Goal: Task Accomplishment & Management: Complete application form

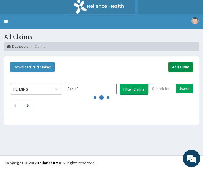
click at [173, 66] on link "Add Claim" at bounding box center [180, 67] width 24 height 10
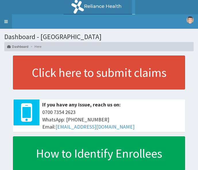
click at [6, 22] on link "Toggle navigation" at bounding box center [6, 21] width 12 height 14
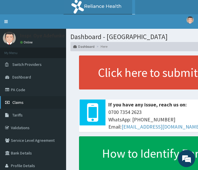
click at [22, 101] on span "Claims" at bounding box center [17, 102] width 11 height 5
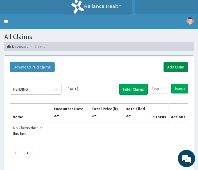
click at [174, 64] on link "Add Claim" at bounding box center [176, 67] width 24 height 10
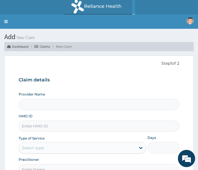
click at [41, 129] on input "HMO ID" at bounding box center [99, 126] width 161 height 11
type input "Police Cottage Hospital"
click at [43, 126] on input "HMO ID" at bounding box center [99, 126] width 161 height 11
type input "EKI/10026/A"
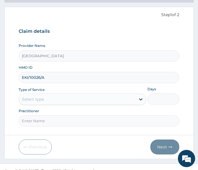
scroll to position [57, 0]
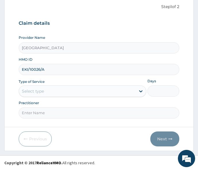
click at [28, 91] on div "Select type" at bounding box center [33, 91] width 22 height 6
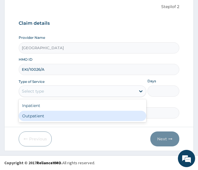
click at [33, 115] on div "Outpatient" at bounding box center [83, 116] width 128 height 10
type input "1"
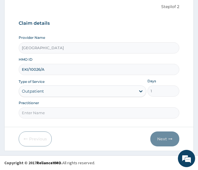
click at [32, 113] on input "Practitioner" at bounding box center [99, 112] width 161 height 11
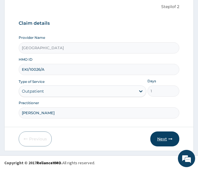
type input "DR OLAKANMI"
click at [166, 140] on button "Next" at bounding box center [165, 139] width 29 height 15
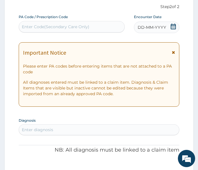
click at [174, 51] on icon at bounding box center [173, 52] width 3 height 4
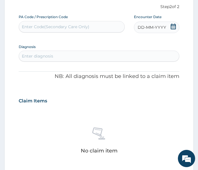
click at [174, 26] on icon at bounding box center [174, 27] width 6 height 6
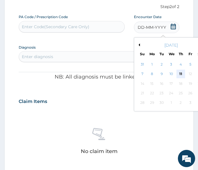
click at [181, 72] on div "11" at bounding box center [181, 74] width 9 height 9
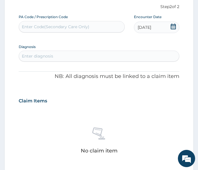
click at [43, 56] on div "Enter diagnosis" at bounding box center [37, 56] width 31 height 6
click at [41, 56] on div "Enter diagnosis" at bounding box center [37, 56] width 31 height 6
click at [32, 57] on div "Enter diagnosis" at bounding box center [37, 56] width 31 height 6
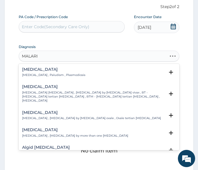
type input "MALARIA"
click at [33, 74] on p "Malaria , Paludism , Plasmodiosis" at bounding box center [53, 75] width 63 height 4
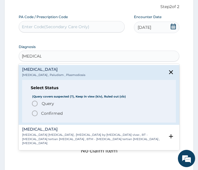
click at [35, 113] on icon "status option filled" at bounding box center [34, 113] width 7 height 7
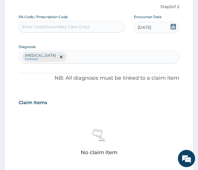
click at [59, 59] on div "Malaria Confirmed" at bounding box center [99, 57] width 160 height 12
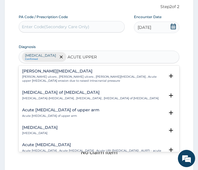
click at [46, 147] on h4 "Acute upper respiratory infection" at bounding box center [93, 145] width 142 height 4
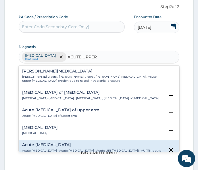
click at [43, 147] on h4 "Acute upper respiratory infection" at bounding box center [93, 145] width 142 height 4
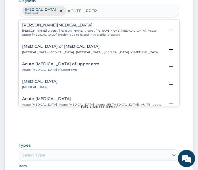
scroll to position [107, 0]
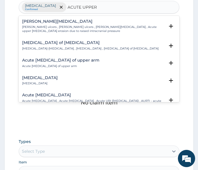
click at [75, 97] on h4 "Acute upper respiratory infection" at bounding box center [93, 95] width 142 height 4
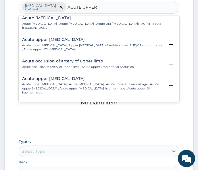
scroll to position [81, 0]
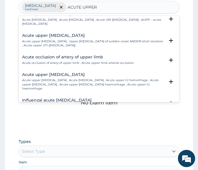
click at [91, 24] on p "Acute upper respiratory infection , Acute upper respiratory tract infection , A…" at bounding box center [93, 22] width 142 height 8
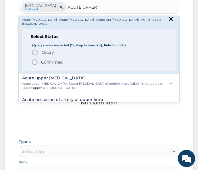
type input "ACUTE UPPER"
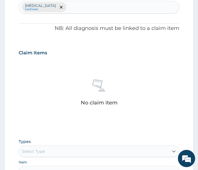
click at [63, 128] on div "PA Code / Prescription Code Enter Code(Secondary Care Only) Encounter Date 11-0…" at bounding box center [99, 122] width 161 height 314
click at [68, 6] on input "text" at bounding box center [68, 7] width 1 height 6
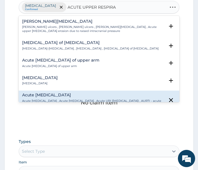
type input "ACUTE UPPER RESPIRAT"
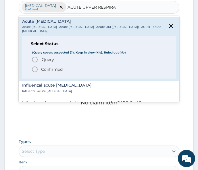
click at [37, 67] on icon "status option filled" at bounding box center [34, 69] width 7 height 7
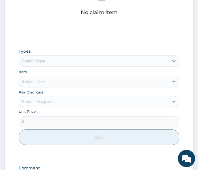
scroll to position [198, 0]
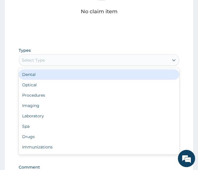
click at [49, 58] on div "Select Type" at bounding box center [94, 60] width 150 height 9
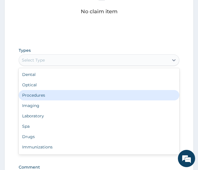
click at [33, 97] on div "Procedures" at bounding box center [99, 95] width 161 height 10
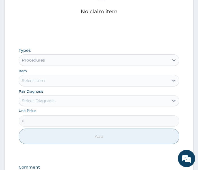
click at [40, 79] on div "Select Item" at bounding box center [33, 81] width 23 height 6
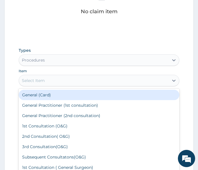
click at [37, 92] on div "General (Card)" at bounding box center [99, 95] width 161 height 10
type input "1500"
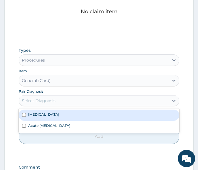
click at [37, 102] on div "Select Diagnosis" at bounding box center [39, 101] width 34 height 6
click at [36, 114] on label "Malaria" at bounding box center [43, 114] width 31 height 5
checkbox input "true"
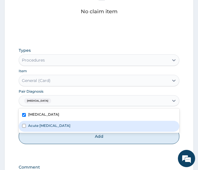
click at [34, 124] on label "Acute upper respiratory infection" at bounding box center [49, 125] width 42 height 5
checkbox input "true"
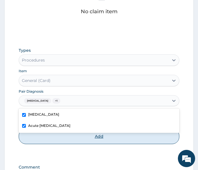
click at [42, 135] on button "Add" at bounding box center [99, 137] width 161 height 16
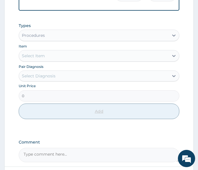
scroll to position [187, 0]
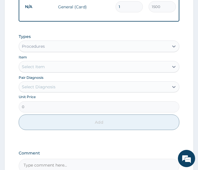
click at [45, 71] on div "Select Item" at bounding box center [94, 66] width 150 height 9
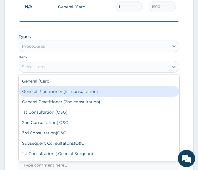
click at [45, 94] on div "General Practitioner (1st consultation)" at bounding box center [99, 91] width 161 height 10
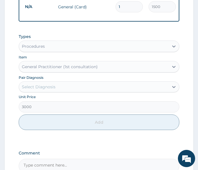
click at [50, 89] on div "Select Diagnosis" at bounding box center [39, 87] width 34 height 6
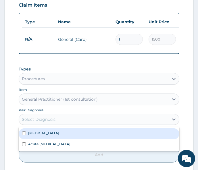
scroll to position [126, 0]
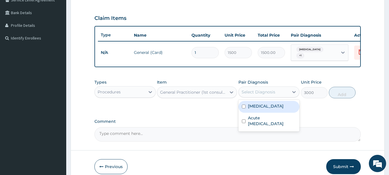
click at [198, 50] on div "Malaria + 1" at bounding box center [314, 53] width 47 height 16
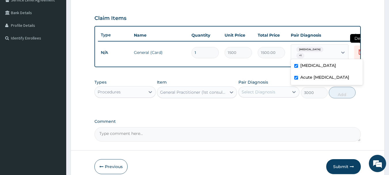
click at [198, 52] on icon at bounding box center [360, 51] width 7 height 7
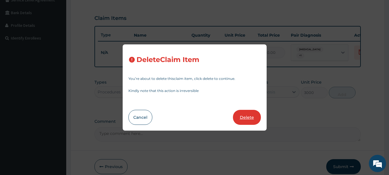
click at [198, 115] on button "Delete" at bounding box center [247, 117] width 28 height 15
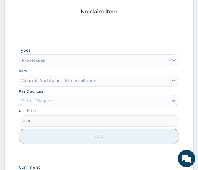
scroll to position [207, 0]
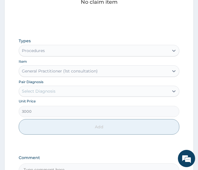
click at [69, 50] on div "Procedures" at bounding box center [94, 50] width 150 height 9
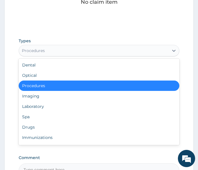
click at [49, 85] on div "Procedures" at bounding box center [99, 86] width 161 height 10
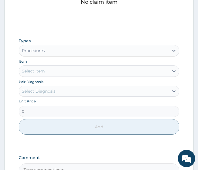
click at [32, 73] on div "Select Item" at bounding box center [33, 71] width 23 height 6
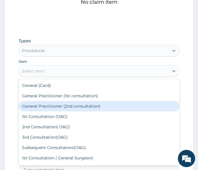
click at [31, 107] on div "General Practitioner (2nd consultation)" at bounding box center [99, 106] width 161 height 10
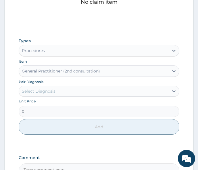
type input "2500"
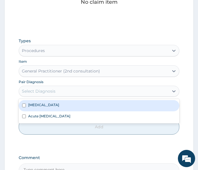
click at [42, 93] on div "Select Diagnosis" at bounding box center [39, 91] width 34 height 6
click at [23, 105] on input "checkbox" at bounding box center [24, 106] width 4 height 4
checkbox input "true"
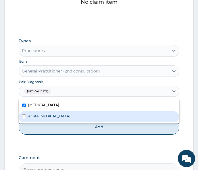
click at [23, 115] on input "checkbox" at bounding box center [24, 117] width 4 height 4
checkbox input "true"
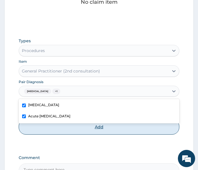
click at [35, 128] on button "Add" at bounding box center [99, 127] width 161 height 16
type input "0"
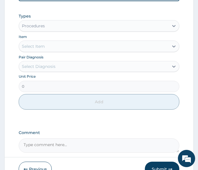
scroll to position [107, 0]
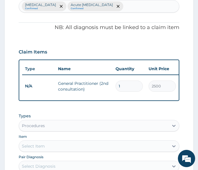
click at [47, 127] on div "Procedures" at bounding box center [94, 125] width 150 height 9
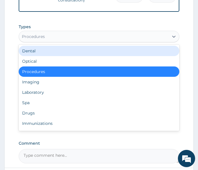
scroll to position [198, 0]
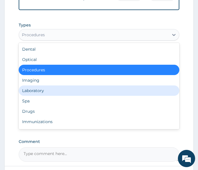
click at [51, 90] on div "Laboratory" at bounding box center [99, 90] width 161 height 10
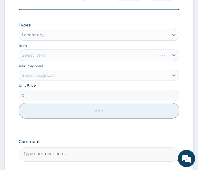
click at [41, 60] on div "Select Item" at bounding box center [99, 56] width 161 height 12
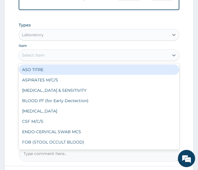
click at [41, 60] on div "Select Item" at bounding box center [94, 55] width 150 height 9
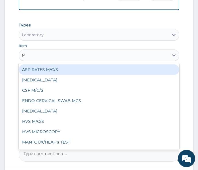
type input "MP"
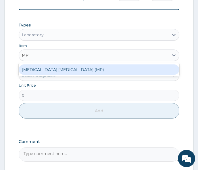
click at [41, 73] on div "MALARIA PARASITE (MP)" at bounding box center [99, 69] width 161 height 10
type input "1400"
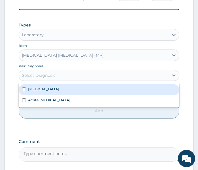
click at [40, 76] on div "Select Diagnosis" at bounding box center [39, 76] width 34 height 6
click at [25, 90] on input "checkbox" at bounding box center [24, 90] width 4 height 4
checkbox input "true"
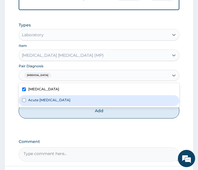
click at [25, 101] on input "checkbox" at bounding box center [24, 100] width 4 height 4
checkbox input "true"
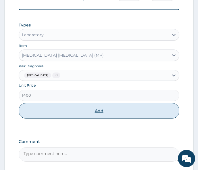
click at [36, 114] on button "Add" at bounding box center [99, 111] width 161 height 16
type input "0"
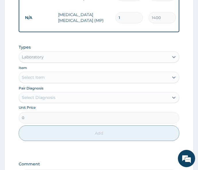
click at [50, 54] on div "Laboratory" at bounding box center [94, 56] width 150 height 9
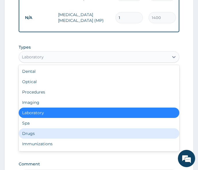
click at [31, 131] on div "Drugs" at bounding box center [99, 133] width 161 height 10
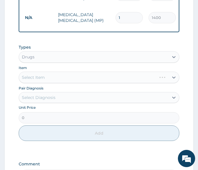
click at [35, 76] on div "Select Item" at bounding box center [99, 78] width 161 height 12
click at [35, 76] on div "Select Item" at bounding box center [33, 78] width 23 height 6
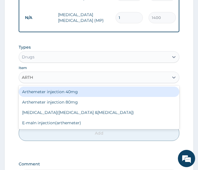
type input "ARTHE"
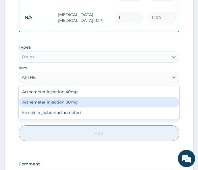
click at [49, 102] on div "Arthemeter injection 80mg" at bounding box center [99, 102] width 161 height 10
type input "420"
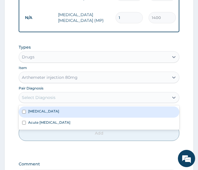
click at [44, 95] on div "Select Diagnosis" at bounding box center [39, 98] width 34 height 6
click at [33, 111] on label "Malaria" at bounding box center [43, 111] width 31 height 5
checkbox input "true"
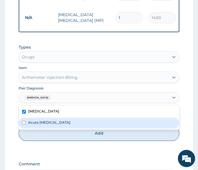
click at [23, 121] on input "checkbox" at bounding box center [24, 123] width 4 height 4
checkbox input "true"
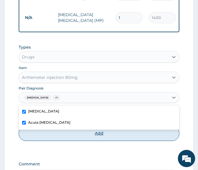
click at [31, 130] on button "Add" at bounding box center [99, 134] width 161 height 16
type input "0"
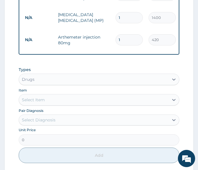
click at [34, 98] on div "Select Item" at bounding box center [33, 100] width 23 height 6
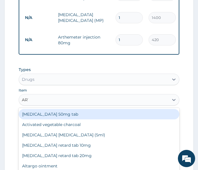
type input "ARTE"
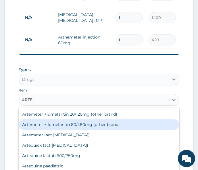
click at [52, 124] on div "Artemeter + lumefantin 80/480mg (other brand)" at bounding box center [99, 124] width 161 height 10
type input "192"
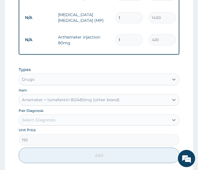
click at [44, 118] on div "Select Diagnosis" at bounding box center [39, 120] width 34 height 6
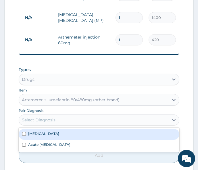
click at [34, 133] on div "Malaria" at bounding box center [99, 134] width 161 height 11
checkbox input "true"
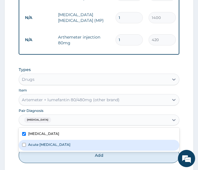
click at [28, 142] on label "Acute upper respiratory infection" at bounding box center [49, 144] width 42 height 5
checkbox input "true"
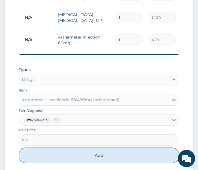
click at [35, 150] on button "Add" at bounding box center [99, 156] width 161 height 16
type input "0"
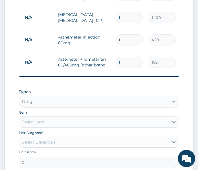
click at [35, 119] on div "Select Item" at bounding box center [33, 122] width 23 height 6
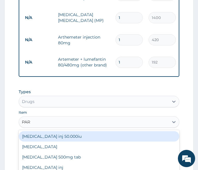
type input "PARA"
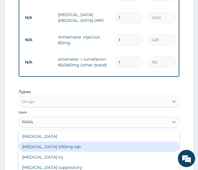
click at [40, 142] on div "Paracetamol 500mg tab" at bounding box center [99, 147] width 161 height 10
type input "10"
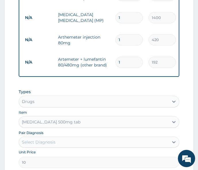
click at [43, 139] on div "Select Diagnosis" at bounding box center [39, 142] width 34 height 6
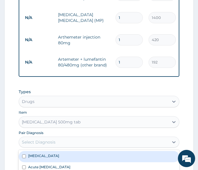
click at [28, 151] on div "Malaria" at bounding box center [99, 156] width 161 height 11
checkbox input "true"
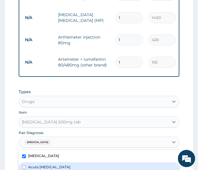
click at [24, 162] on div "Acute upper respiratory infection" at bounding box center [99, 167] width 161 height 11
checkbox input "true"
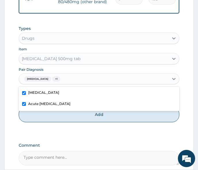
scroll to position [264, 0]
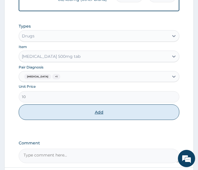
click at [117, 109] on button "Add" at bounding box center [99, 112] width 161 height 16
type input "0"
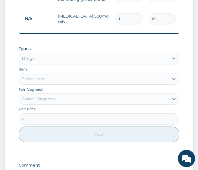
click at [39, 76] on div "Select Item" at bounding box center [33, 79] width 23 height 6
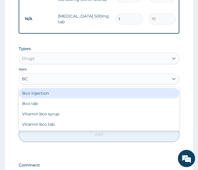
type input "BCO"
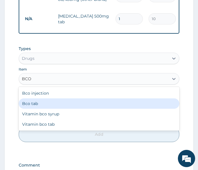
click at [29, 98] on div "Bco tab" at bounding box center [99, 103] width 161 height 10
type input "18"
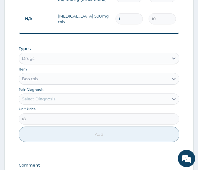
click at [35, 96] on div "Select Diagnosis" at bounding box center [39, 99] width 34 height 6
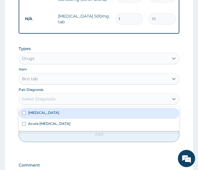
click at [34, 110] on label "Malaria" at bounding box center [43, 112] width 31 height 5
checkbox input "true"
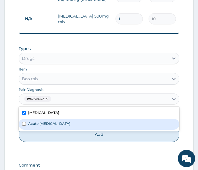
click at [32, 121] on label "Acute upper respiratory infection" at bounding box center [49, 123] width 42 height 5
checkbox input "true"
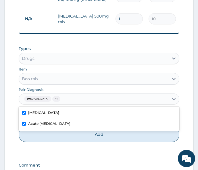
click at [37, 127] on button "Add" at bounding box center [99, 135] width 161 height 16
type input "0"
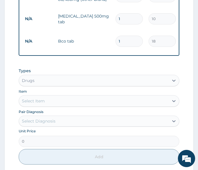
click at [42, 98] on div "Select Item" at bounding box center [33, 101] width 23 height 6
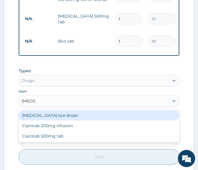
type input "CIPR"
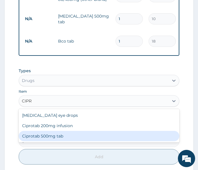
click at [39, 131] on div "Ciprotab 500mg tab" at bounding box center [99, 136] width 161 height 10
type input "150"
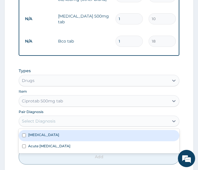
click at [38, 117] on div "Select Diagnosis" at bounding box center [94, 121] width 150 height 9
click at [35, 132] on label "Malaria" at bounding box center [43, 134] width 31 height 5
checkbox input "true"
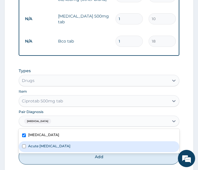
click at [33, 144] on label "Acute upper respiratory infection" at bounding box center [49, 146] width 42 height 5
checkbox input "true"
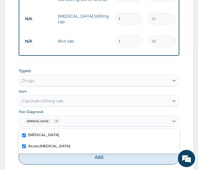
click at [44, 149] on button "Add" at bounding box center [99, 157] width 161 height 16
type input "0"
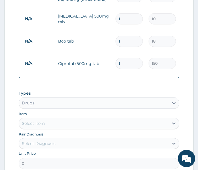
click at [44, 121] on div "Select Item" at bounding box center [33, 124] width 23 height 6
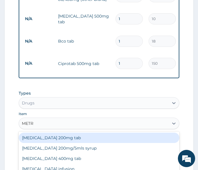
type input "METRO"
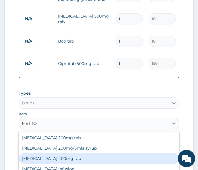
click at [43, 153] on div "Metronidazole 400mg tab" at bounding box center [99, 158] width 161 height 10
type input "42"
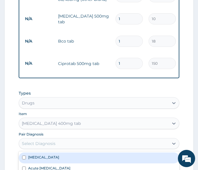
click at [30, 141] on div "Select Diagnosis" at bounding box center [39, 144] width 34 height 6
click at [31, 155] on label "Malaria" at bounding box center [43, 157] width 31 height 5
checkbox input "true"
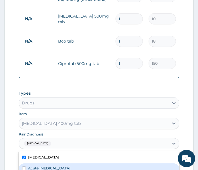
click at [31, 166] on label "Acute upper respiratory infection" at bounding box center [49, 168] width 42 height 5
checkbox input "true"
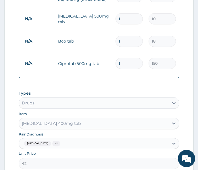
type input "0"
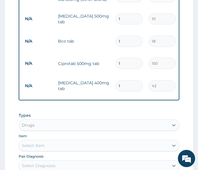
click at [50, 141] on div "Select Item" at bounding box center [94, 145] width 150 height 9
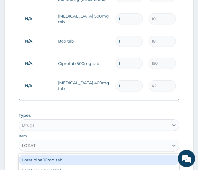
type input "LORATI"
click at [48, 155] on div "Loratidine 10mg tab" at bounding box center [99, 160] width 161 height 10
type input "100"
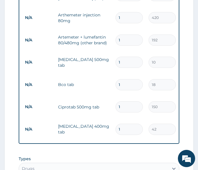
scroll to position [219, 0]
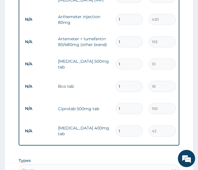
click at [144, 40] on td "1" at bounding box center [129, 41] width 33 height 17
click at [128, 16] on input "1" at bounding box center [129, 19] width 27 height 11
type input "0.00"
type input "6"
type input "2520.00"
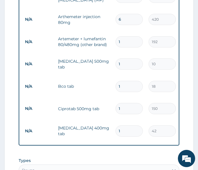
type input "6"
click at [121, 36] on input "1" at bounding box center [129, 41] width 27 height 11
type input "0.00"
type input "6"
type input "1152.00"
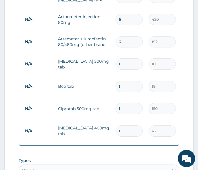
type input "6"
click at [128, 58] on input "1" at bounding box center [129, 63] width 27 height 11
type input "0.00"
type input "3"
type input "30.00"
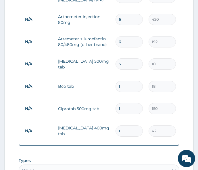
type input "30"
type input "300.00"
type input "30"
click at [129, 81] on input "1" at bounding box center [129, 86] width 27 height 11
type input "0.00"
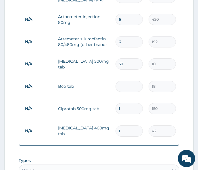
type input "5"
type input "90.00"
type input "5"
click at [128, 103] on input "1" at bounding box center [129, 108] width 27 height 11
type input "0.00"
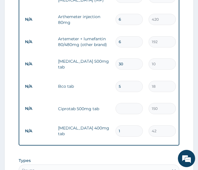
type input "1"
type input "150.00"
type input "10"
type input "1500.00"
type input "10"
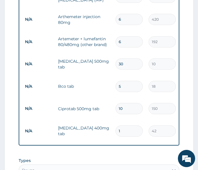
click at [127, 126] on input "1" at bounding box center [129, 131] width 27 height 11
type input "0.00"
type input "3"
type input "126.00"
type input "30"
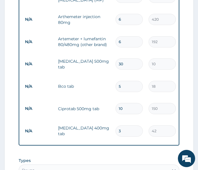
type input "1260.00"
type input "30"
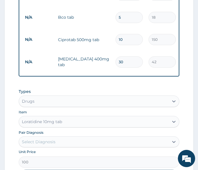
scroll to position [287, 0]
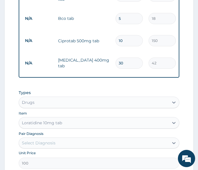
click at [71, 138] on div "Select Diagnosis" at bounding box center [94, 142] width 150 height 9
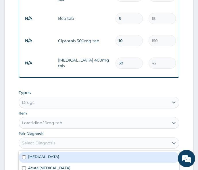
click at [46, 152] on div "Malaria" at bounding box center [99, 157] width 161 height 11
checkbox input "true"
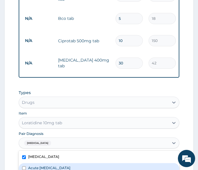
click at [30, 166] on label "Acute upper respiratory infection" at bounding box center [49, 168] width 42 height 5
checkbox input "true"
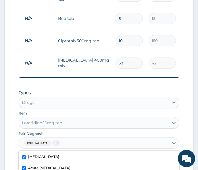
type input "0"
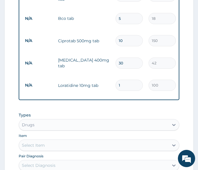
click at [125, 80] on input "1" at bounding box center [129, 85] width 27 height 11
type input "0.00"
type input "5"
type input "500.00"
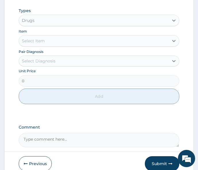
scroll to position [398, 0]
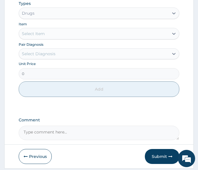
type input "5"
click at [102, 126] on textarea "Comment" at bounding box center [99, 133] width 161 height 14
type textarea "BODY WEAKNESS COUGH"
click at [164, 149] on button "Submit" at bounding box center [162, 156] width 35 height 15
